Goal: Task Accomplishment & Management: Complete application form

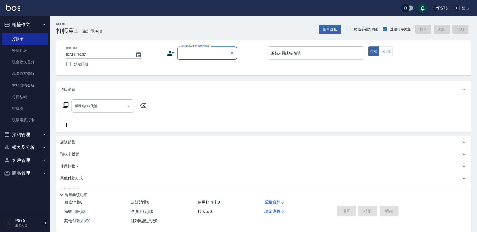
scroll to position [13, 0]
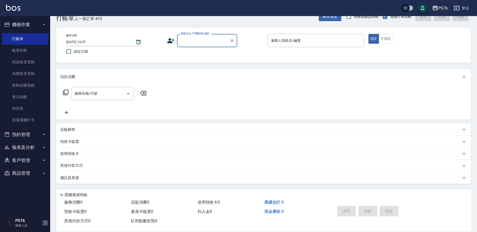
click at [194, 37] on input "顧客姓名/手機號碼/編號" at bounding box center [203, 40] width 48 height 9
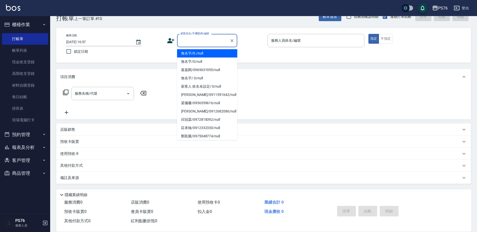
type input "無名字/0./null"
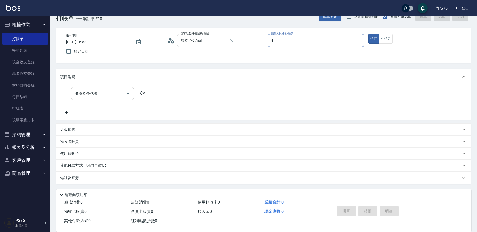
type input "蕭孟廷-4"
type button "true"
click at [118, 88] on div "服務名稱/代號" at bounding box center [102, 93] width 63 height 13
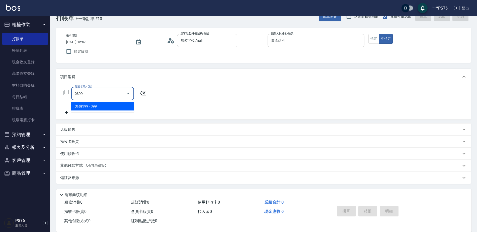
type input "海鹽399(0399)"
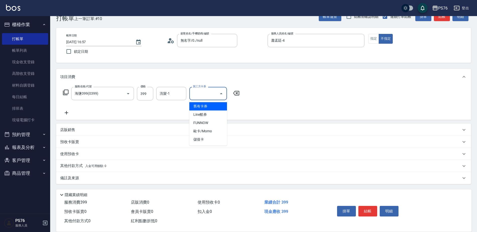
click at [70, 111] on icon at bounding box center [66, 113] width 13 height 6
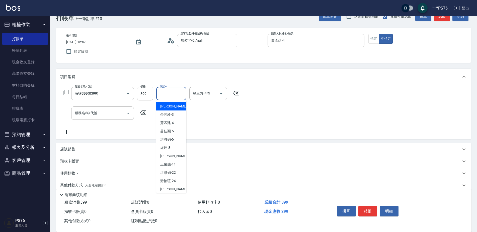
click at [165, 98] on input "洗髮-1" at bounding box center [172, 93] width 26 height 9
type input "蕭孟廷-4"
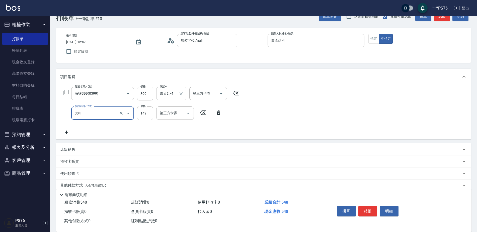
type input "剪髮(304)"
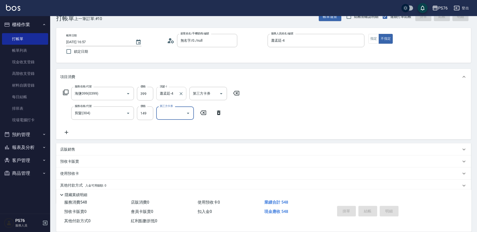
type input "[DATE] 18:10"
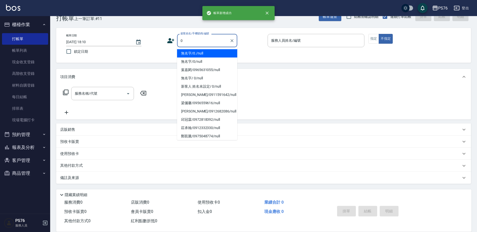
type input "無名字/0./null"
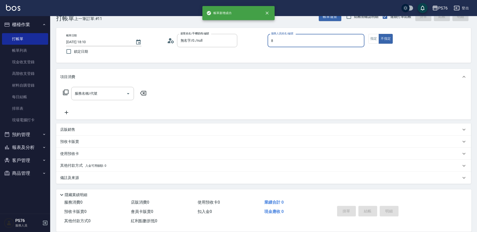
type input "經理-8"
type button "false"
type input "無名字/0/null"
click at [119, 90] on input "服務名稱/代號" at bounding box center [98, 93] width 51 height 9
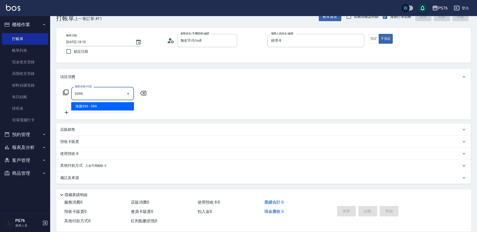
type input "海鹽399(0399)"
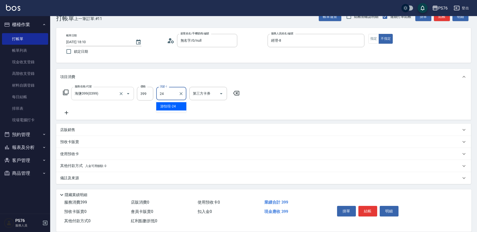
type input "游怡瑄-24"
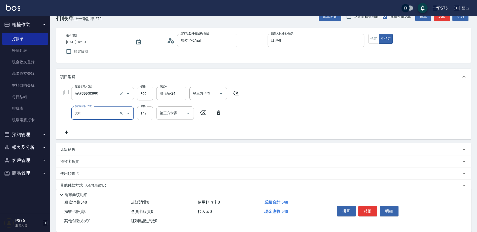
type input "剪髮(304)"
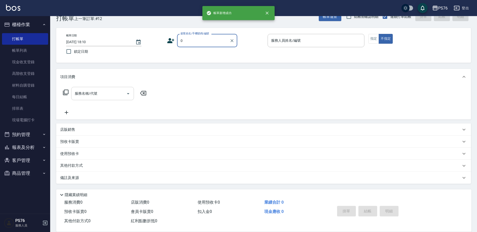
type input "無名字/0./null"
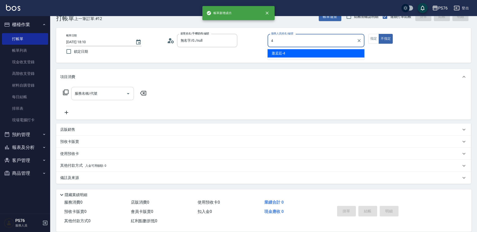
type input "蕭孟廷-4"
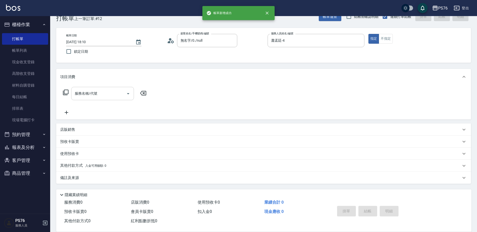
click at [114, 90] on input "服務名稱/代號" at bounding box center [98, 93] width 51 height 9
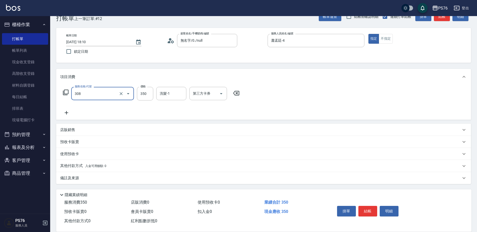
type input "洗+剪(308)"
type input "蕭孟廷-4"
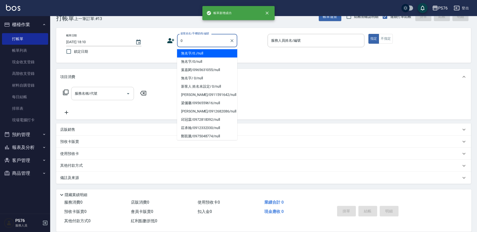
type input "無名字/0./null"
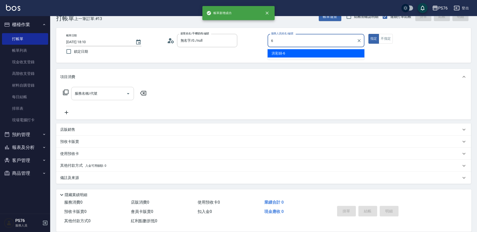
type input "洪彩娟-6"
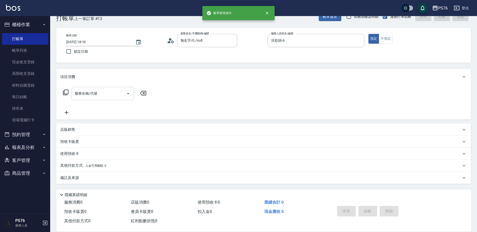
click at [102, 96] on input "服務名稱/代號" at bounding box center [98, 93] width 51 height 9
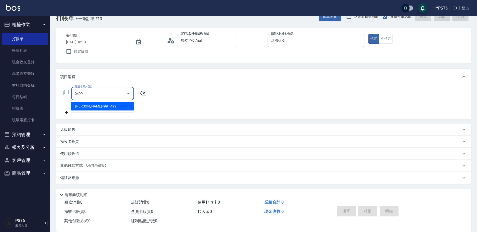
type input "[PERSON_NAME]499(0499)"
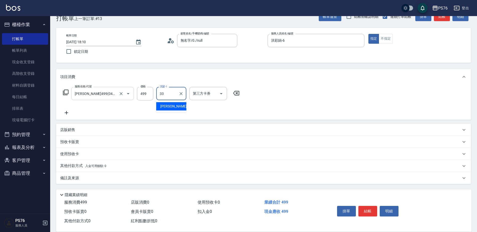
type input "[PERSON_NAME]33"
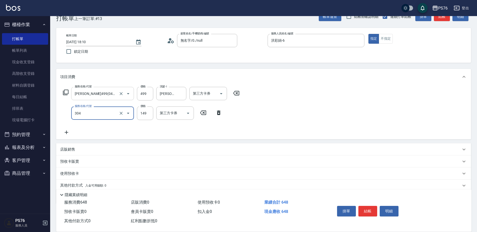
type input "剪髮(304)"
type input "179"
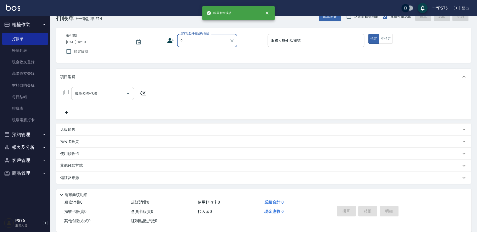
type input "無名字/0./null"
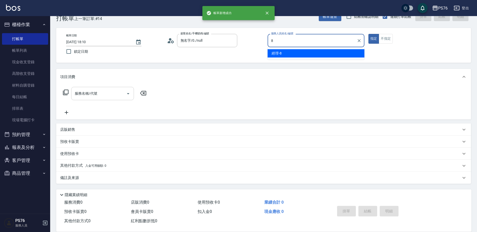
type input "經理-8"
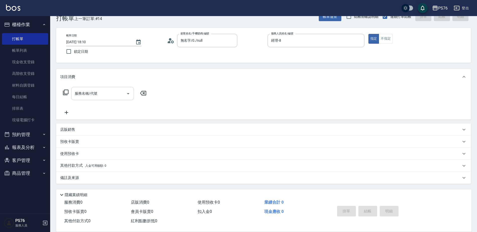
click at [102, 96] on input "服務名稱/代號" at bounding box center [98, 93] width 51 height 9
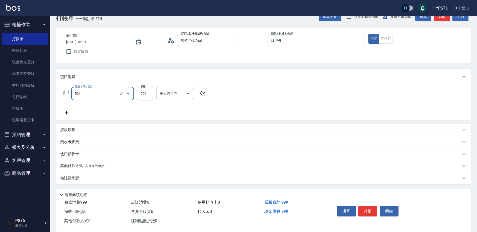
type input "染髮(501)"
type input "1200"
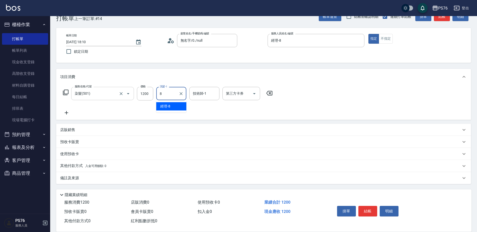
type input "經理-8"
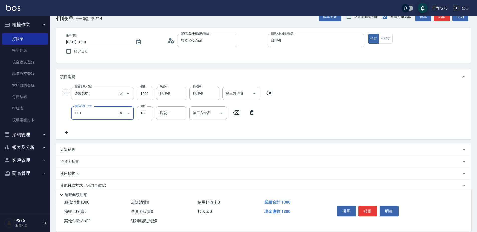
type input "瞬護100(113)"
type input "經理-8"
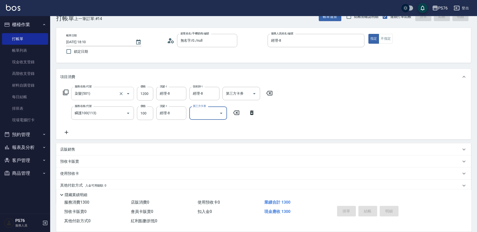
type input "[DATE] 18:11"
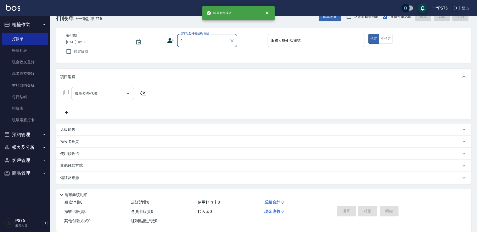
type input "無名字/0./null"
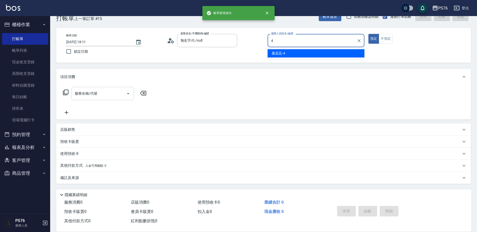
type input "蕭孟廷-4"
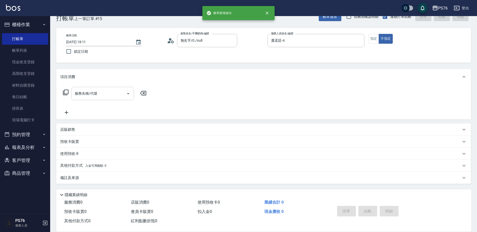
click at [102, 96] on input "服務名稱/代號" at bounding box center [98, 93] width 51 height 9
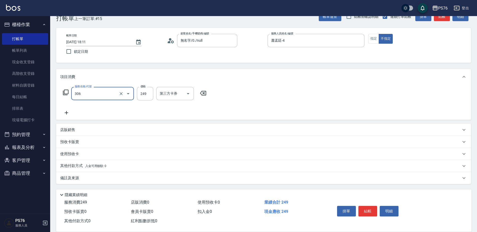
type input "剪髮(306)"
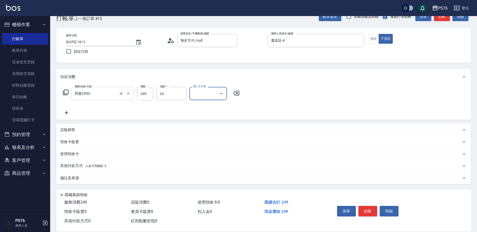
type input "游怡瑄-24"
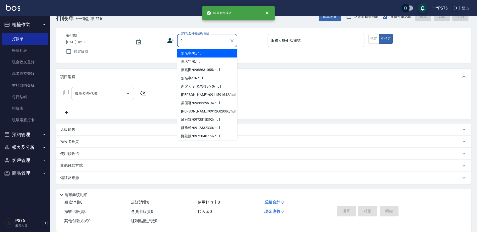
type input "無名字/0./null"
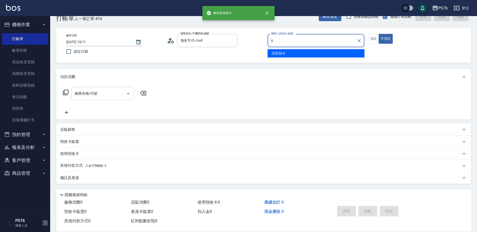
type input "洪彩娟-6"
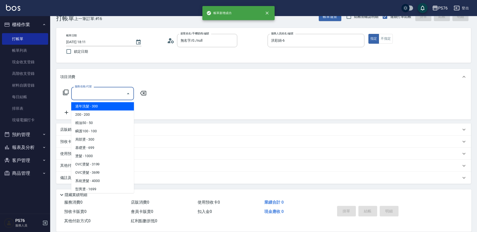
click at [102, 96] on input "服務名稱/代號" at bounding box center [98, 93] width 51 height 9
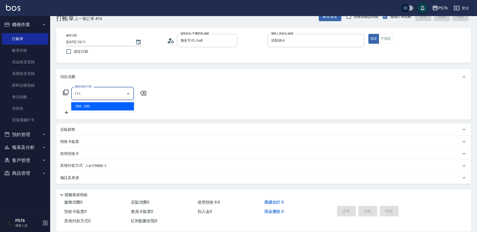
type input "200(111)"
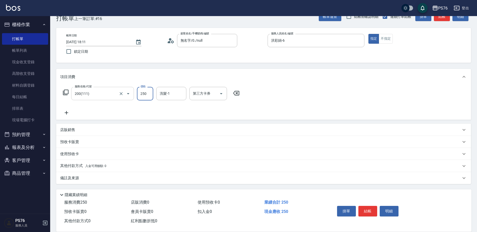
type input "250"
type input "游怡瑄-24"
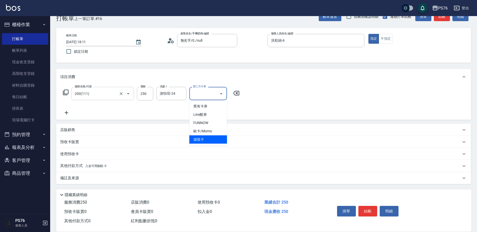
type input "儲值卡"
